Goal: Task Accomplishment & Management: Use online tool/utility

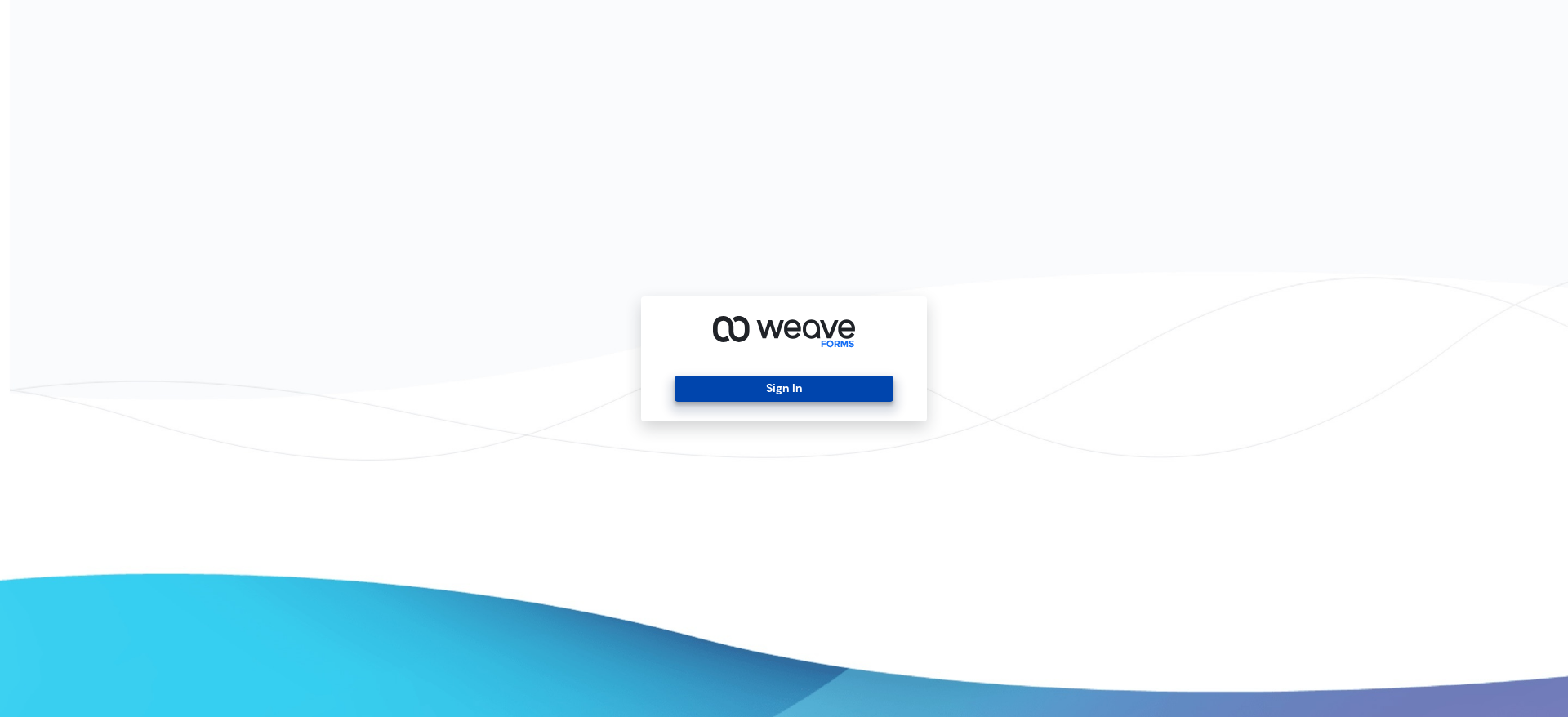
click at [788, 390] on button "Sign In" at bounding box center [784, 389] width 218 height 26
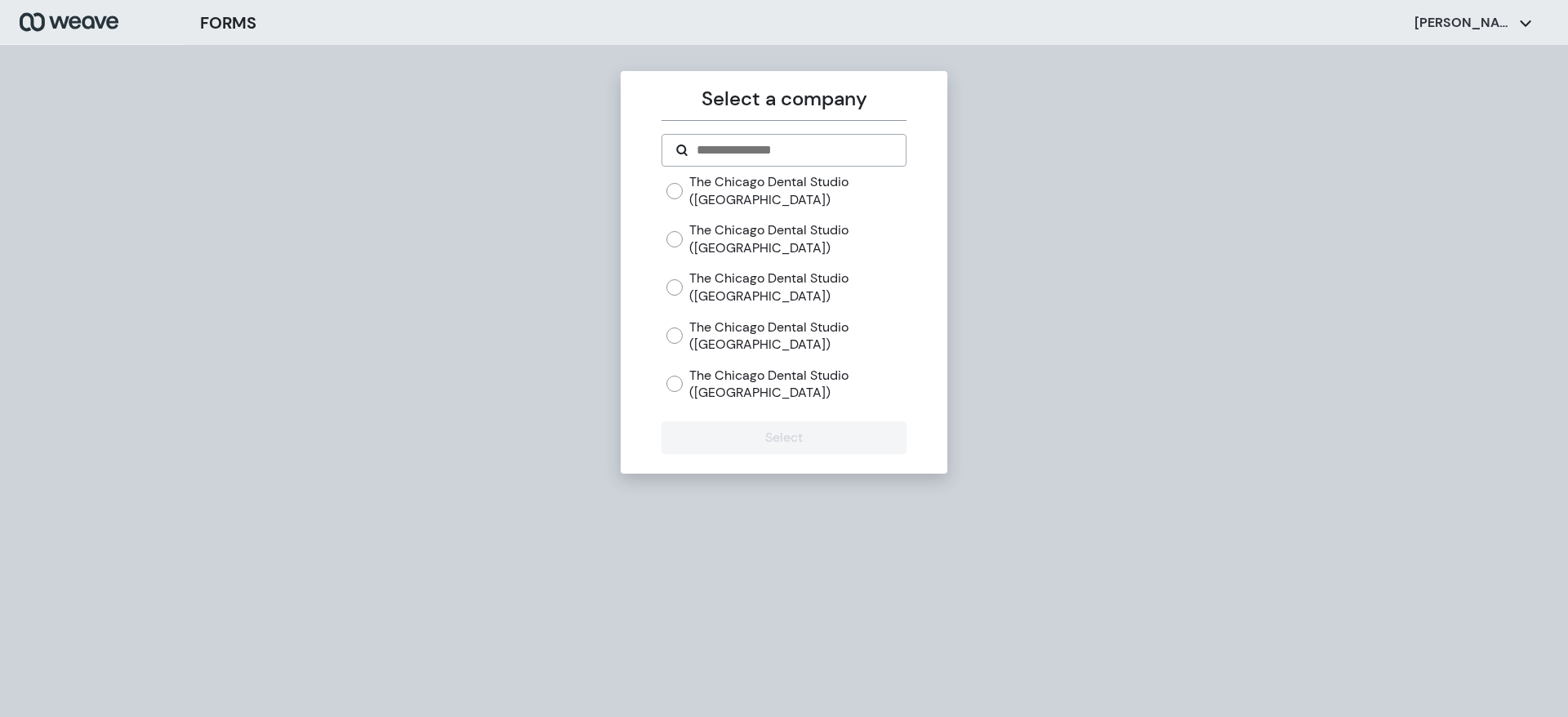
click at [704, 365] on div "The Chicago Dental Studio (West Loop) The Chicago Dental Studio (Lincoln Park) …" at bounding box center [786, 288] width 240 height 229
drag, startPoint x: 703, startPoint y: 388, endPoint x: 660, endPoint y: 398, distance: 44.1
click at [702, 388] on label "The Chicago Dental Studio (Mayfair)" at bounding box center [798, 383] width 217 height 35
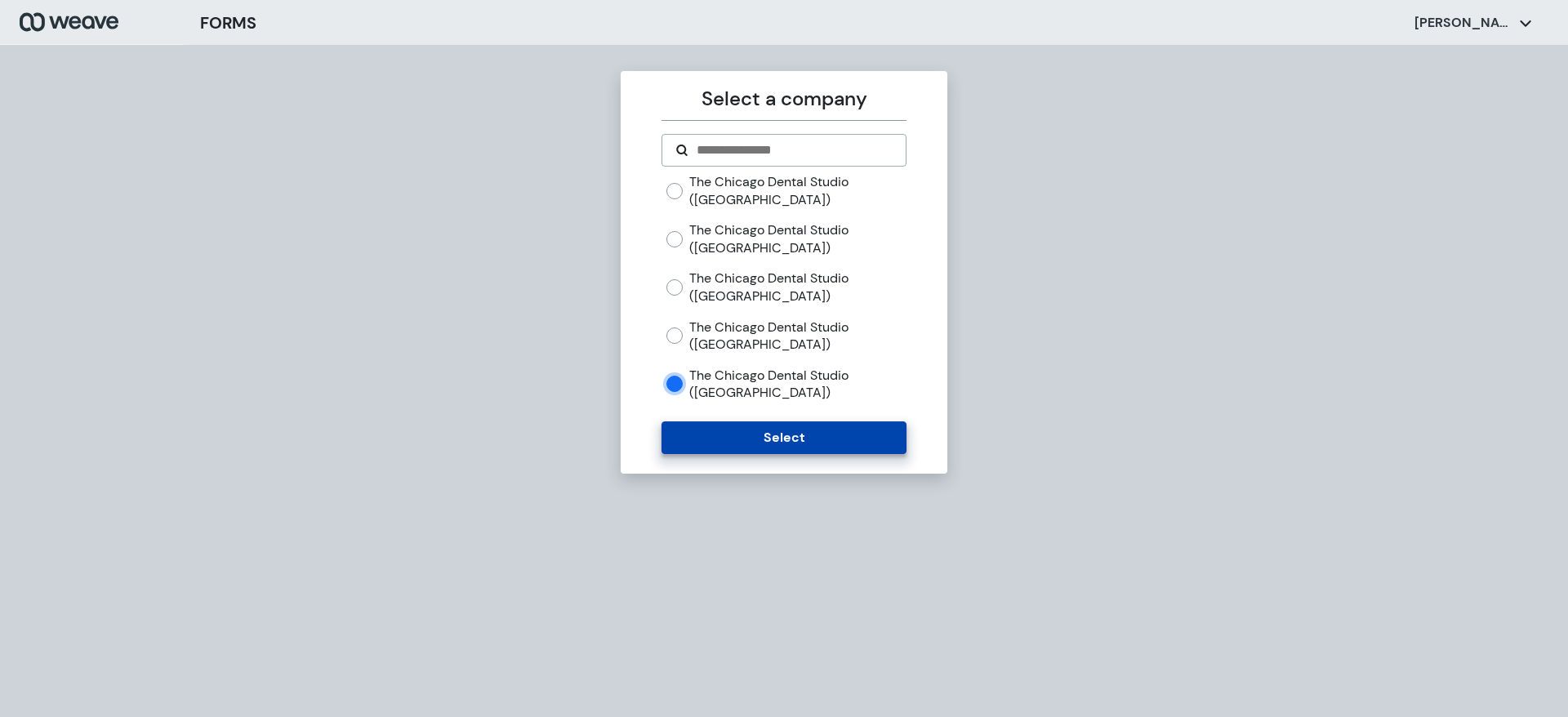
click at [705, 440] on button "Select" at bounding box center [783, 438] width 244 height 33
